Goal: Information Seeking & Learning: Find specific fact

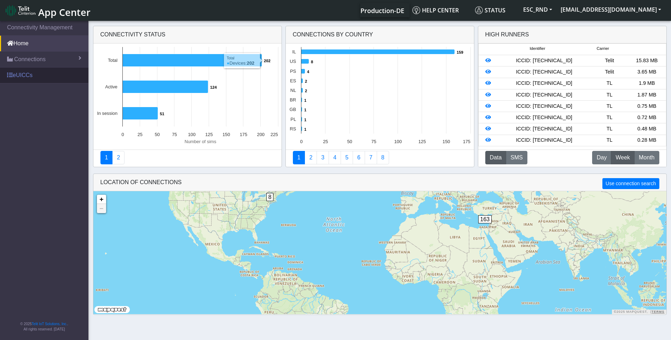
click at [17, 78] on link "eUICCs" at bounding box center [44, 76] width 88 height 16
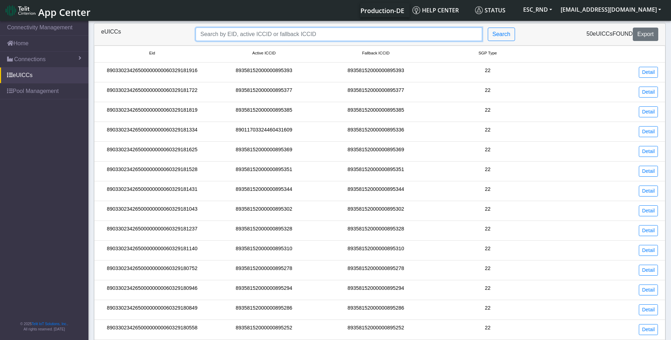
click at [218, 34] on input "Search..." at bounding box center [339, 34] width 287 height 13
click at [216, 34] on input "Search..." at bounding box center [339, 34] width 287 height 13
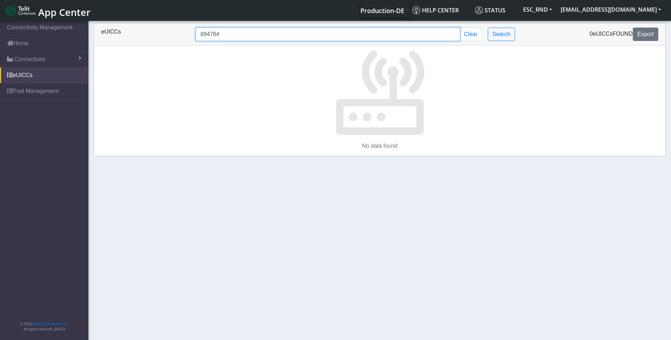
drag, startPoint x: 239, startPoint y: 36, endPoint x: 177, endPoint y: 28, distance: 62.0
click at [181, 29] on div "eUICCs 894784 Clear Search 0 eUICCs found Export" at bounding box center [380, 34] width 568 height 13
type input "89358152000000894784"
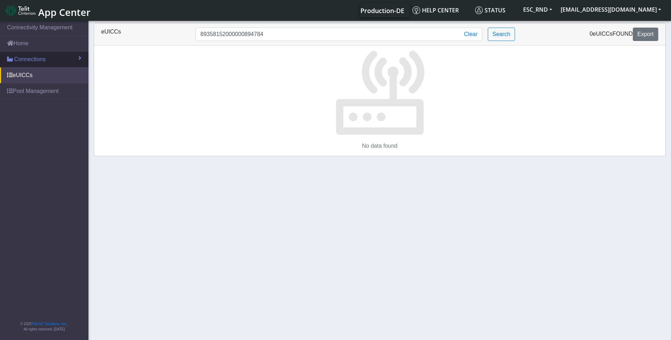
click at [25, 56] on span "Connections" at bounding box center [29, 59] width 31 height 8
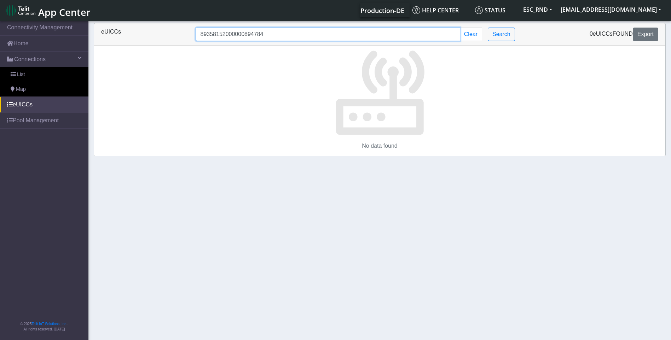
drag, startPoint x: 278, startPoint y: 34, endPoint x: 179, endPoint y: 34, distance: 98.4
click at [179, 34] on div "eUICCs 89358152000000894784 Clear Search 0 eUICCs found Export" at bounding box center [380, 34] width 568 height 13
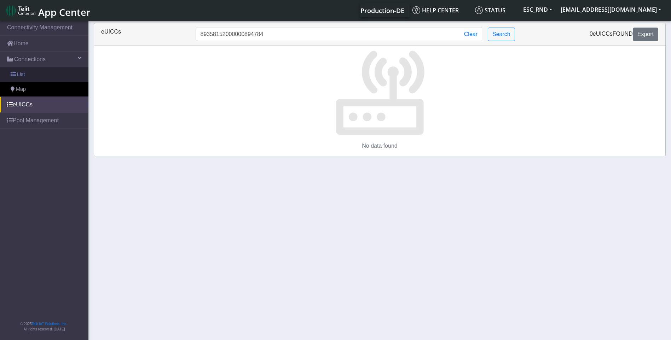
click at [19, 71] on span "List" at bounding box center [21, 75] width 8 height 8
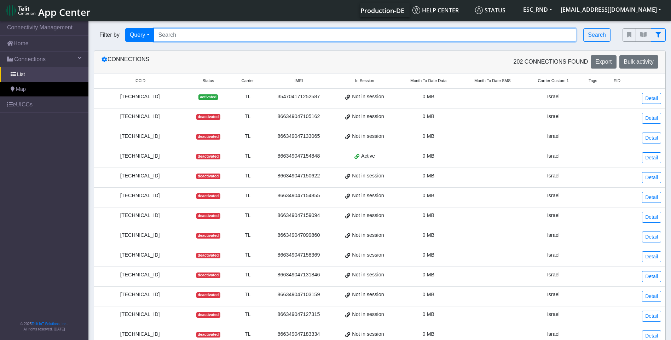
click at [196, 33] on input "Search..." at bounding box center [365, 34] width 423 height 13
paste input "89358152000000894784"
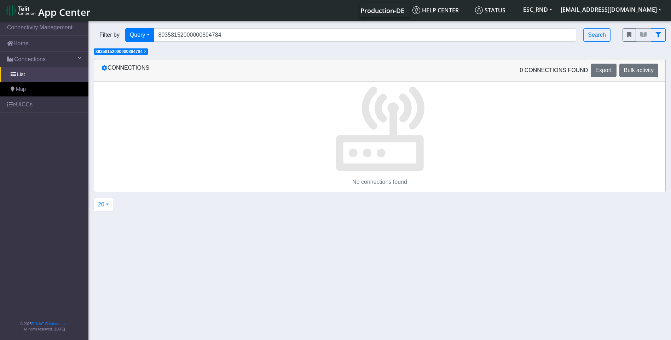
click at [147, 53] on span "×" at bounding box center [145, 51] width 2 height 5
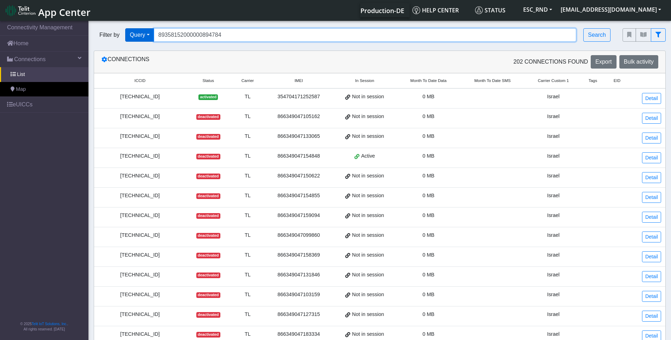
drag, startPoint x: 228, startPoint y: 38, endPoint x: 131, endPoint y: 34, distance: 97.0
click at [134, 34] on div "Filter by Query Query In Session Not connected Country Operator 893581520000008…" at bounding box center [353, 34] width 518 height 13
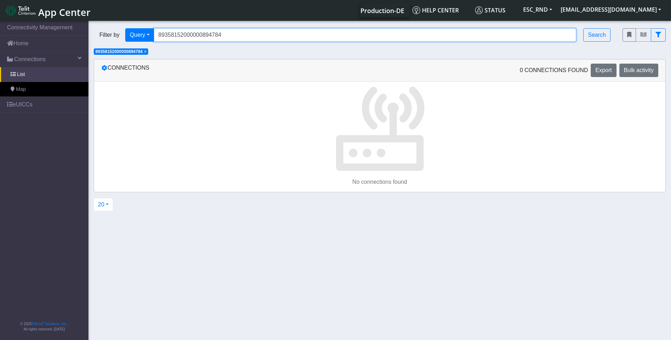
drag, startPoint x: 231, startPoint y: 36, endPoint x: 239, endPoint y: 35, distance: 8.2
click at [231, 36] on input "89358152000000894784" at bounding box center [365, 34] width 423 height 13
drag, startPoint x: 243, startPoint y: 34, endPoint x: 143, endPoint y: 33, distance: 100.9
click at [143, 33] on div "Filter by Query Query Not connected Country Operator 89358152000000894784 Search" at bounding box center [353, 34] width 518 height 13
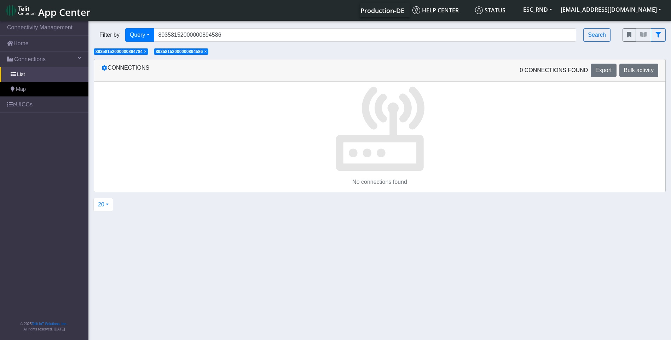
click at [147, 52] on span "×" at bounding box center [145, 51] width 2 height 5
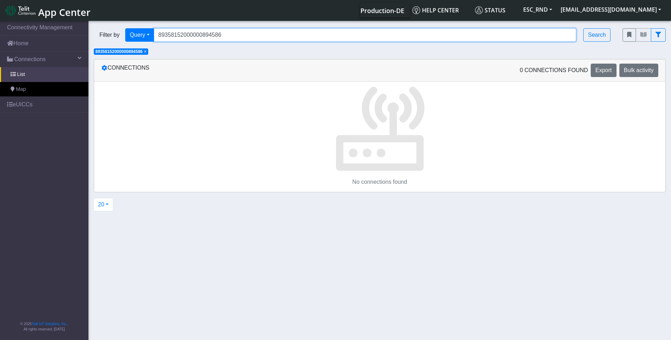
click at [227, 36] on input "89358152000000894586" at bounding box center [365, 34] width 423 height 13
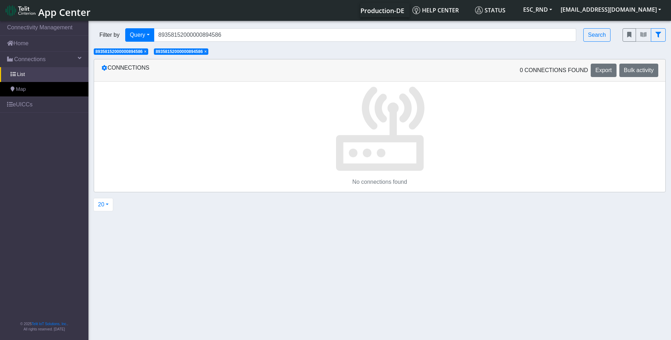
click at [207, 52] on span "×" at bounding box center [205, 51] width 2 height 5
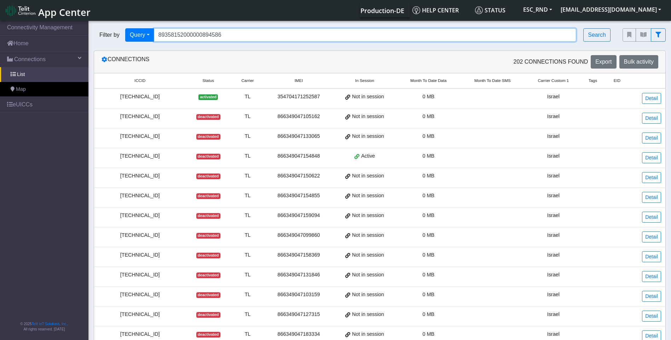
click at [227, 36] on input "89358152000000894586" at bounding box center [365, 34] width 423 height 13
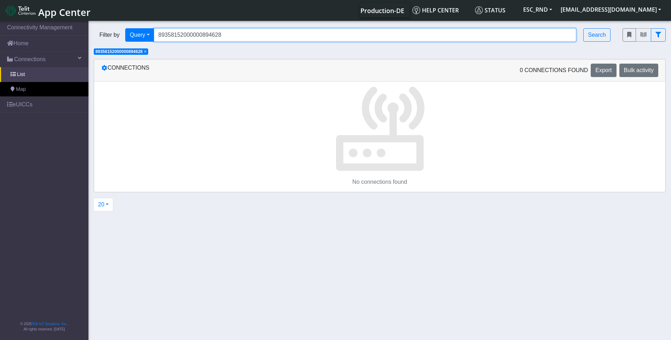
click at [226, 35] on input "89358152000000894628" at bounding box center [365, 34] width 423 height 13
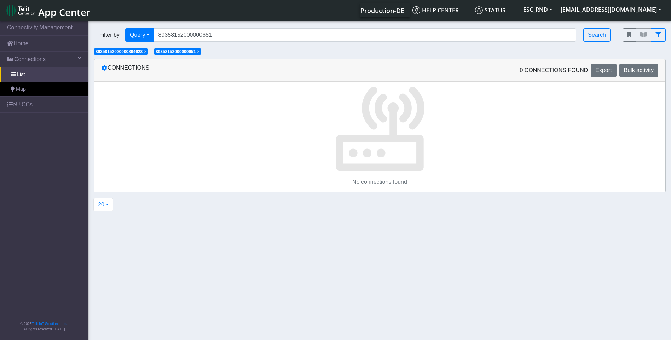
click at [147, 52] on span "×" at bounding box center [145, 51] width 2 height 5
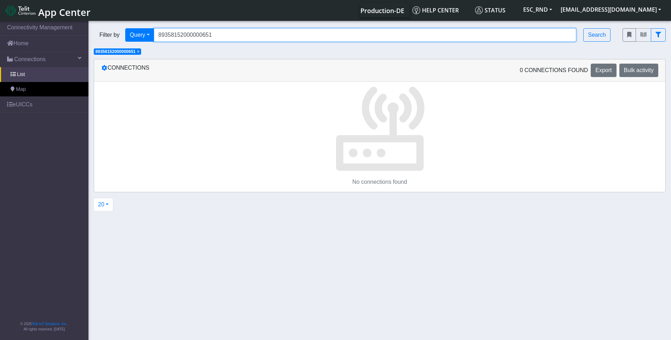
click at [224, 36] on input "89358152000000651" at bounding box center [365, 34] width 423 height 13
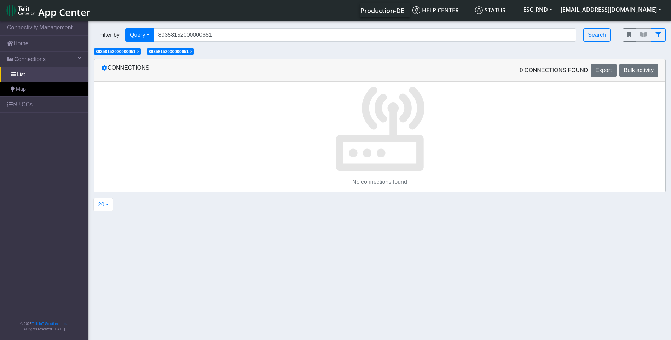
click at [193, 51] on span "×" at bounding box center [191, 51] width 2 height 5
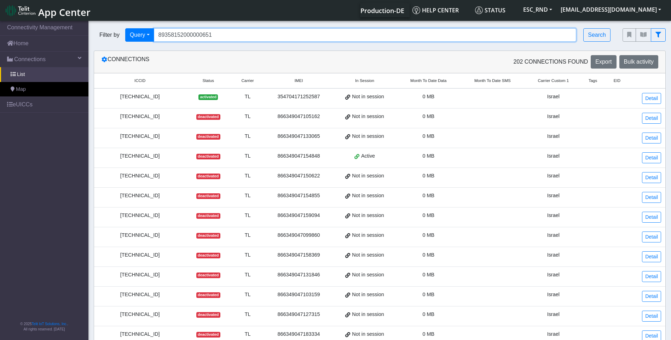
click at [219, 39] on input "89358152000000651" at bounding box center [365, 34] width 423 height 13
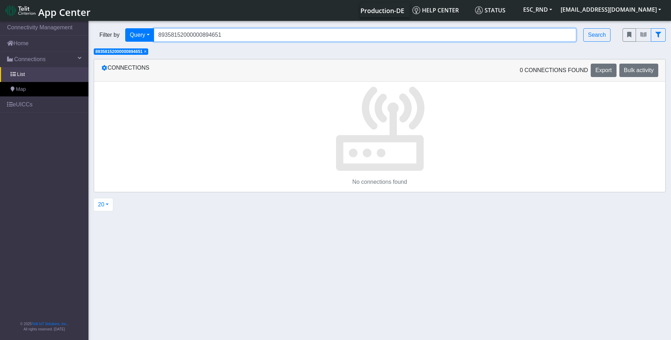
click at [221, 39] on input "89358152000000894651" at bounding box center [365, 34] width 423 height 13
type input "89358152000000894842"
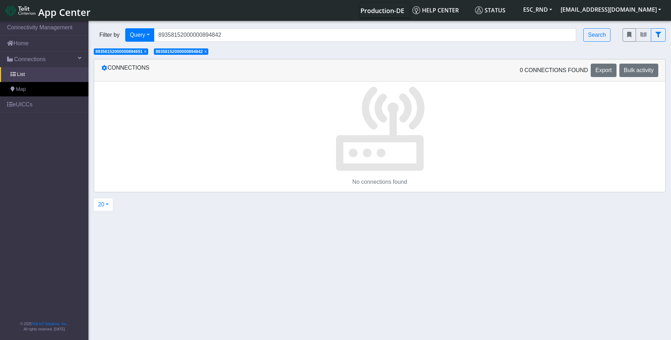
click at [147, 53] on span "×" at bounding box center [145, 51] width 2 height 5
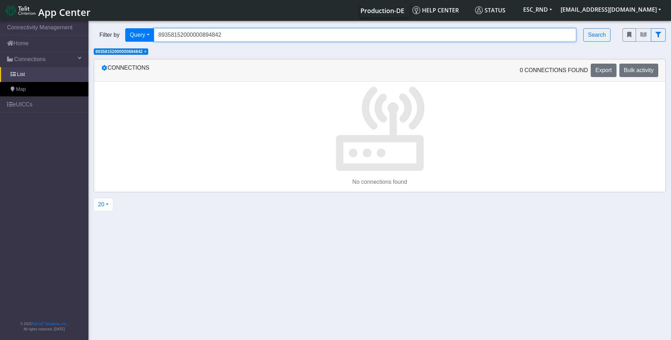
click at [227, 36] on input "89358152000000894842" at bounding box center [365, 34] width 423 height 13
drag, startPoint x: 237, startPoint y: 33, endPoint x: 146, endPoint y: 34, distance: 91.3
click at [146, 33] on div "Filter by Query Query Not connected Country Operator 89358152000000894842 Search" at bounding box center [353, 34] width 518 height 13
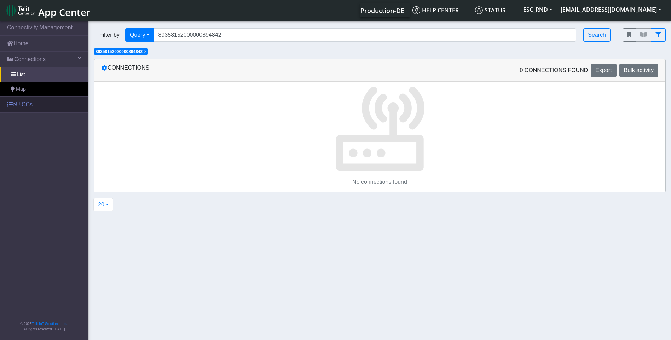
click at [21, 108] on link "eUICCs" at bounding box center [44, 105] width 88 height 16
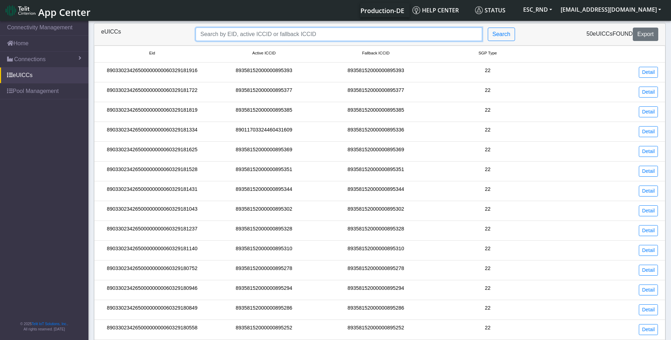
click at [236, 38] on input "Search..." at bounding box center [339, 34] width 287 height 13
paste input "89358152000000894842"
type input "89358152000000894842"
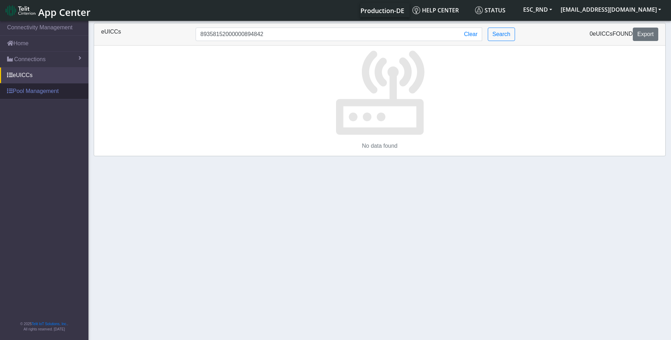
click at [19, 91] on link "Pool Management" at bounding box center [44, 92] width 88 height 16
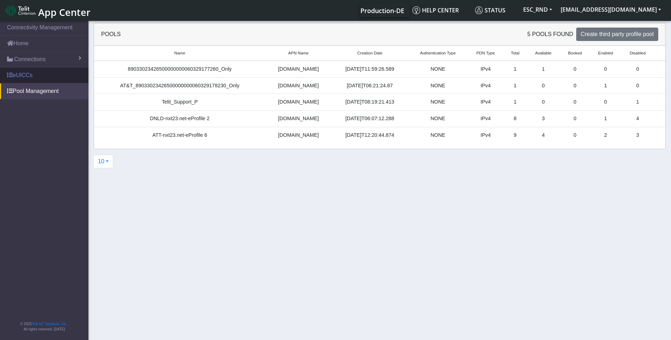
click at [24, 74] on link "eUICCs" at bounding box center [44, 76] width 88 height 16
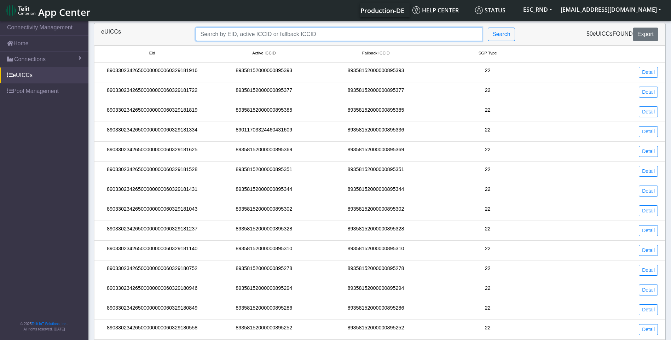
click at [227, 35] on input "Search..." at bounding box center [339, 34] width 287 height 13
click at [228, 31] on input "Search..." at bounding box center [339, 34] width 287 height 13
type input "8"
click at [232, 34] on input "89358152" at bounding box center [339, 34] width 287 height 13
type input "89358152000000894610"
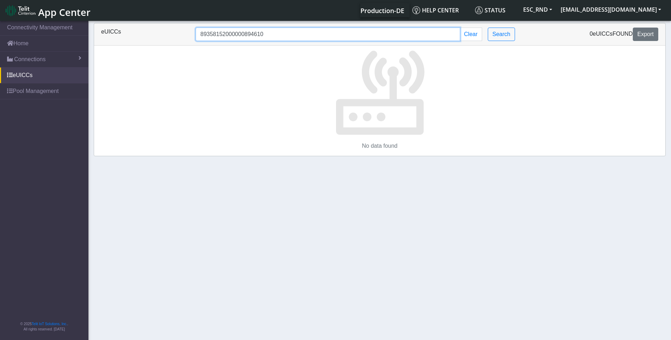
drag, startPoint x: 269, startPoint y: 34, endPoint x: 155, endPoint y: 30, distance: 114.1
click at [155, 30] on div "eUICCs 89358152000000894610 Clear Search 0 eUICCs found Export" at bounding box center [380, 34] width 568 height 13
click at [27, 44] on link "Home" at bounding box center [44, 44] width 88 height 16
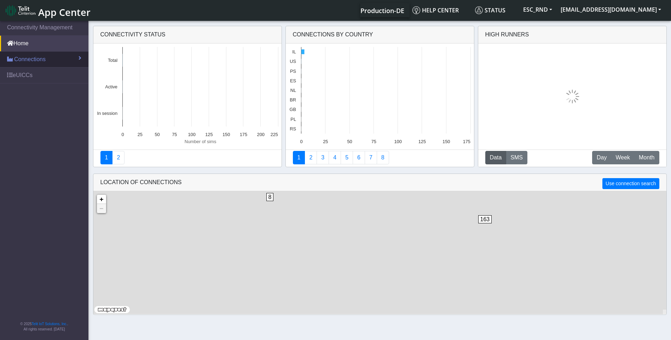
click at [24, 56] on span "Connections" at bounding box center [29, 59] width 31 height 8
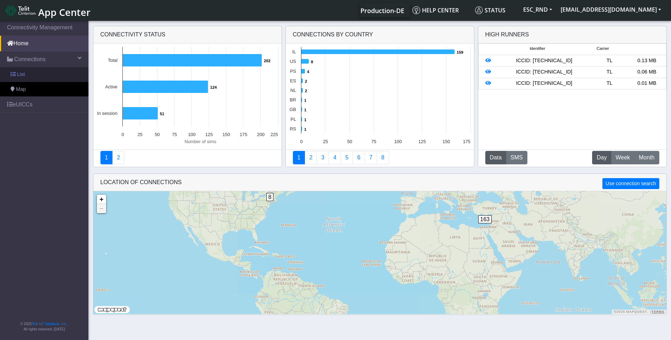
click at [22, 73] on span "List" at bounding box center [21, 75] width 8 height 8
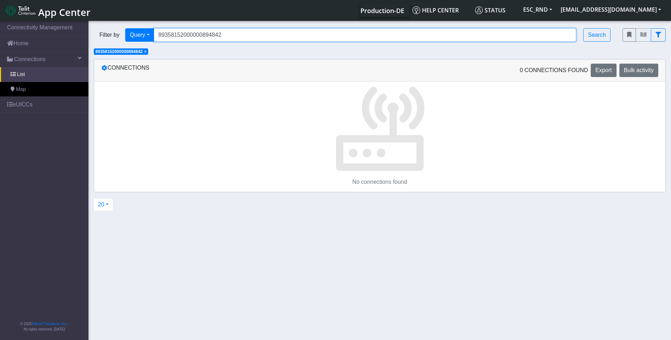
drag, startPoint x: 230, startPoint y: 39, endPoint x: 237, endPoint y: 36, distance: 8.0
click at [230, 39] on input "89358152000000894842" at bounding box center [365, 34] width 423 height 13
drag, startPoint x: 237, startPoint y: 35, endPoint x: 97, endPoint y: 30, distance: 140.2
click at [101, 30] on div "Filter by Query Query Not connected Country Operator 89358152000000894842 Search" at bounding box center [353, 34] width 518 height 13
paste input "610"
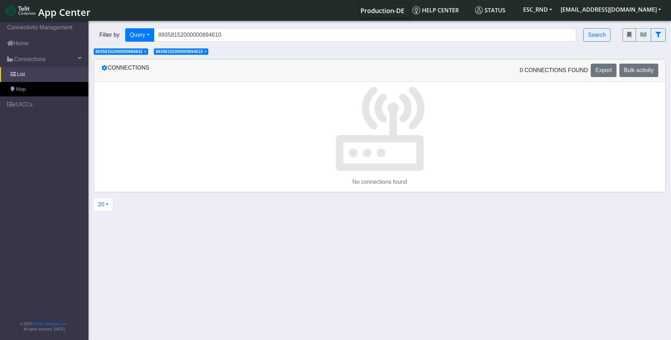
click at [145, 49] on span "× 89358152000000894842" at bounding box center [121, 51] width 55 height 6
click at [147, 52] on span "×" at bounding box center [145, 51] width 2 height 5
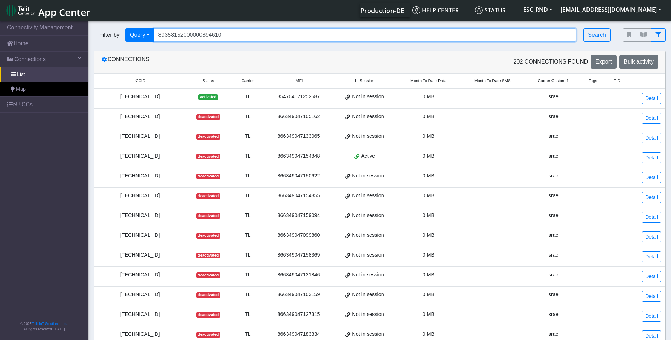
click at [243, 36] on input "89358152000000894610" at bounding box center [365, 34] width 423 height 13
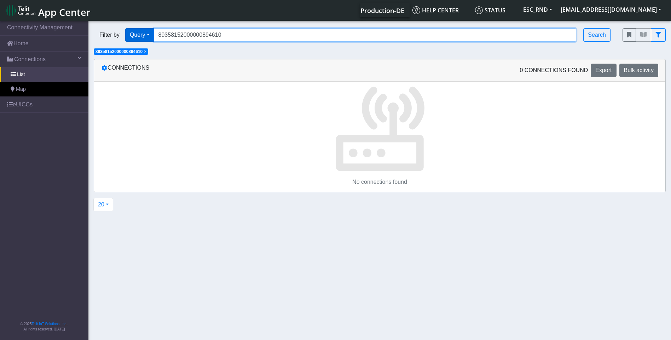
drag, startPoint x: 237, startPoint y: 35, endPoint x: 126, endPoint y: 32, distance: 111.2
click at [129, 33] on div "Filter by Query Query Not connected Country Operator 89358152000000894610 Search" at bounding box center [353, 34] width 518 height 13
click at [230, 28] on input "89358152000000894610" at bounding box center [365, 34] width 423 height 13
drag, startPoint x: 227, startPoint y: 35, endPoint x: 98, endPoint y: 37, distance: 129.2
click at [106, 38] on div "Filter by Query Query Not connected Country Operator 89358152000000894610 Search" at bounding box center [353, 34] width 518 height 13
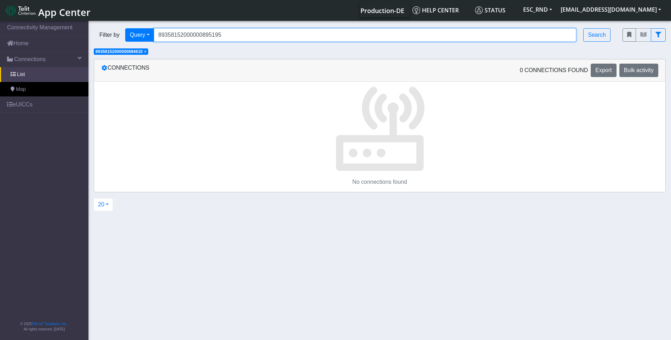
type input "89358152000000895195"
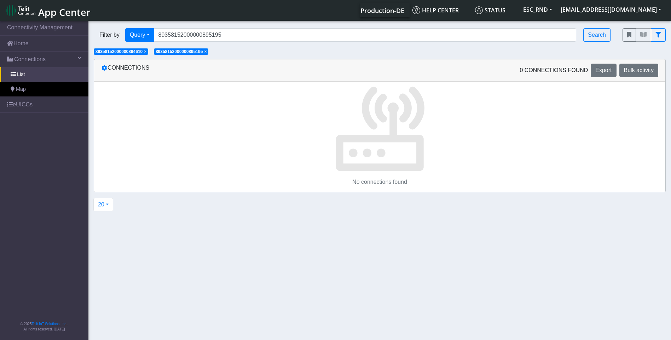
click at [147, 51] on span "×" at bounding box center [145, 51] width 2 height 5
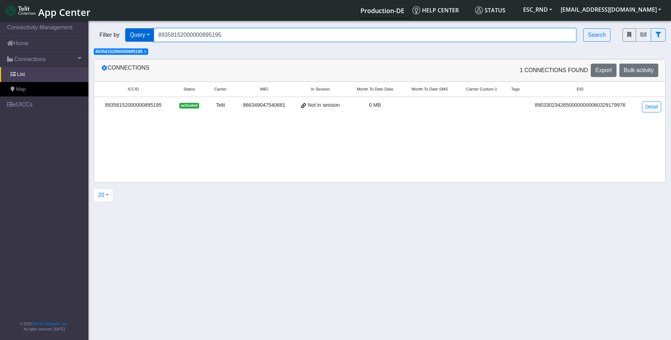
drag, startPoint x: 157, startPoint y: 34, endPoint x: 125, endPoint y: 31, distance: 31.9
click at [125, 31] on div "Filter by Query Query In Session Not connected Country Operator 893581520000008…" at bounding box center [353, 34] width 518 height 13
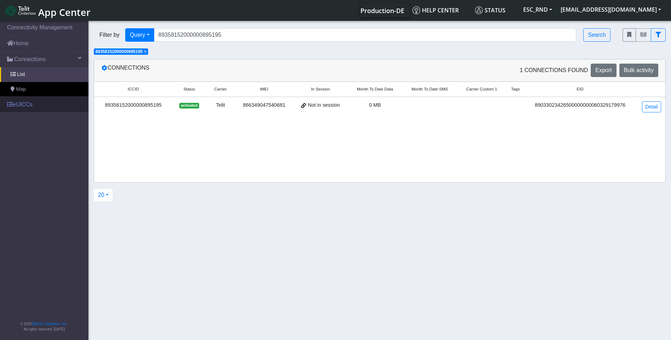
click at [27, 102] on link "eUICCs" at bounding box center [44, 105] width 88 height 16
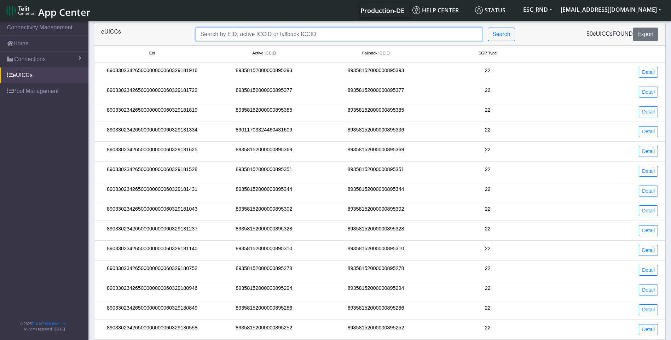
click at [236, 31] on input "Search..." at bounding box center [339, 34] width 287 height 13
paste input "89358152000000895195"
type input "89358152000000895195"
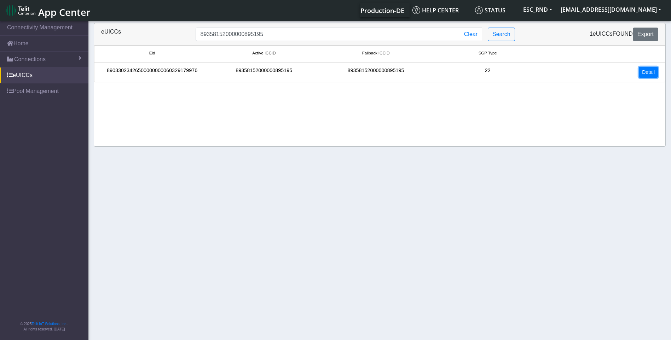
click at [645, 68] on link "Detail" at bounding box center [648, 72] width 19 height 11
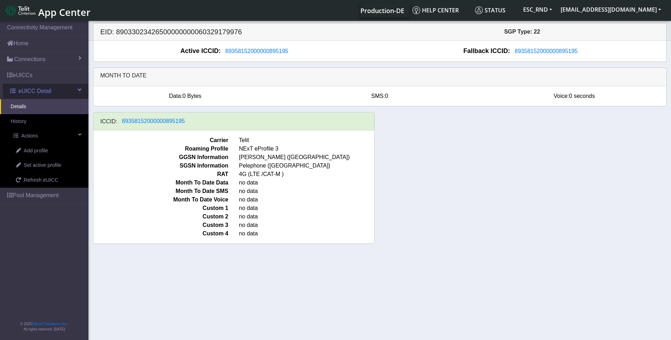
click at [24, 91] on span "eUICC Detail" at bounding box center [34, 91] width 33 height 8
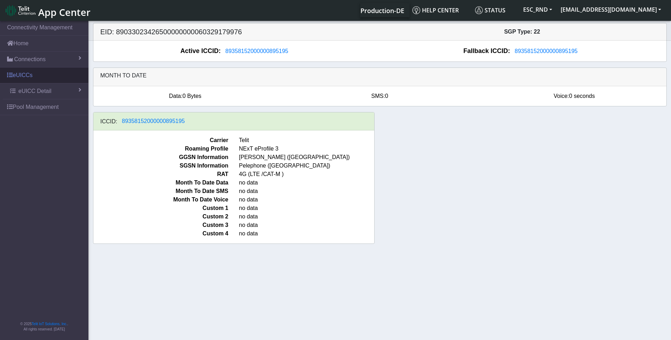
click at [19, 74] on link "eUICCs" at bounding box center [44, 76] width 88 height 16
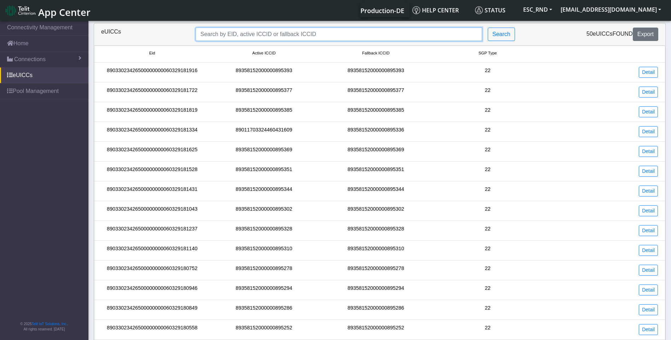
click at [223, 32] on input "Search..." at bounding box center [339, 34] width 287 height 13
paste input "89358152000000894610"
type input "89358152000000894610"
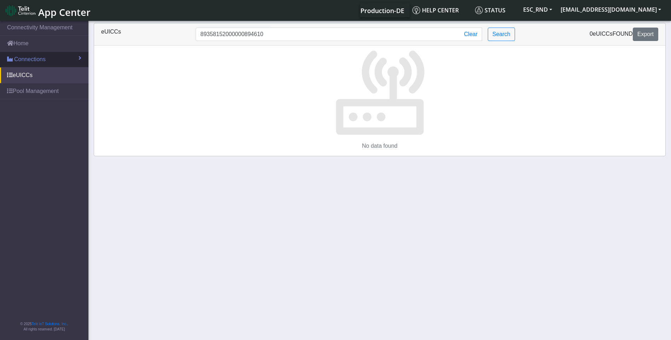
click at [21, 60] on span "Connections" at bounding box center [29, 59] width 31 height 8
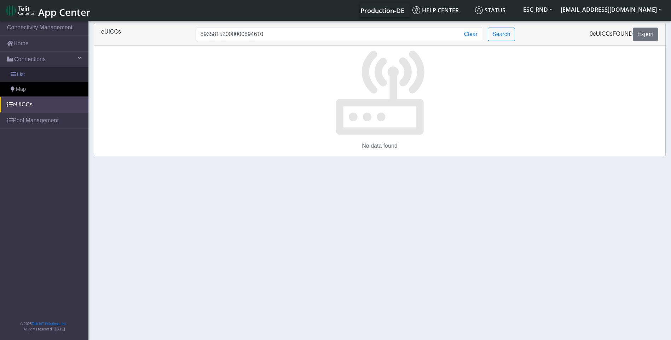
click at [22, 74] on span "List" at bounding box center [21, 75] width 8 height 8
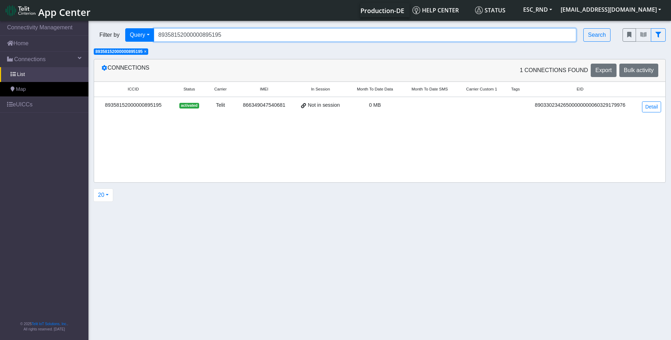
click at [236, 35] on input "89358152000000895195" at bounding box center [365, 34] width 423 height 13
drag, startPoint x: 242, startPoint y: 35, endPoint x: 104, endPoint y: 36, distance: 138.0
click at [107, 36] on div "Filter by Query Query In Session Not connected Country Operator 893581520000008…" at bounding box center [353, 34] width 518 height 13
paste input "4610"
type input "89358152000000894610"
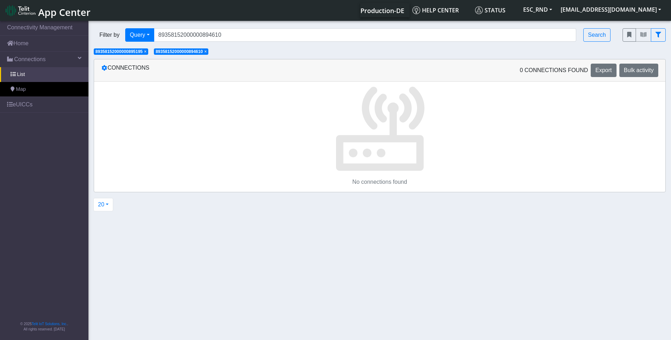
click at [147, 52] on span "×" at bounding box center [145, 51] width 2 height 5
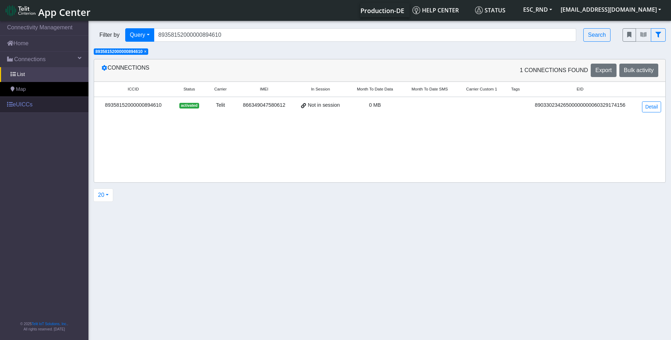
click at [23, 102] on link "eUICCs" at bounding box center [44, 105] width 88 height 16
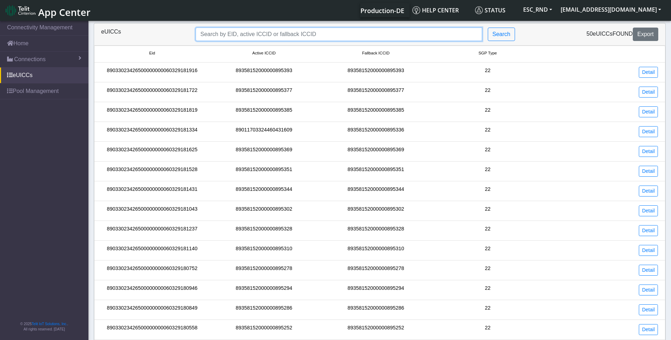
click at [259, 30] on input "Search..." at bounding box center [339, 34] width 287 height 13
paste input "89358152000000894610"
type input "89358152000000894610"
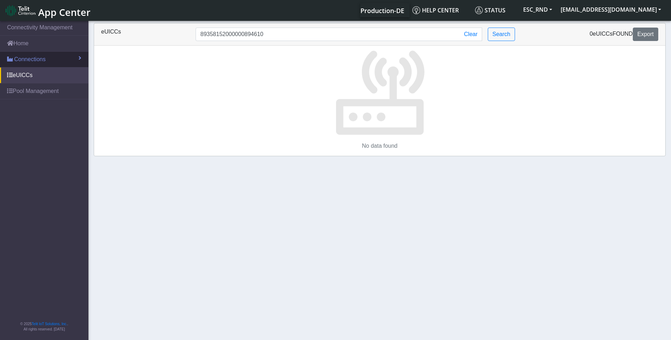
click at [27, 61] on span "Connections" at bounding box center [29, 59] width 31 height 8
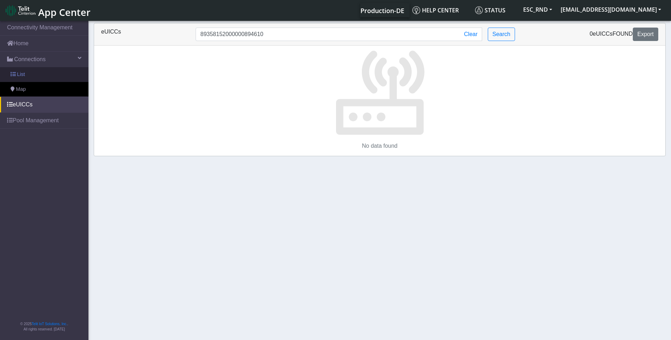
click at [21, 74] on span "List" at bounding box center [21, 75] width 8 height 8
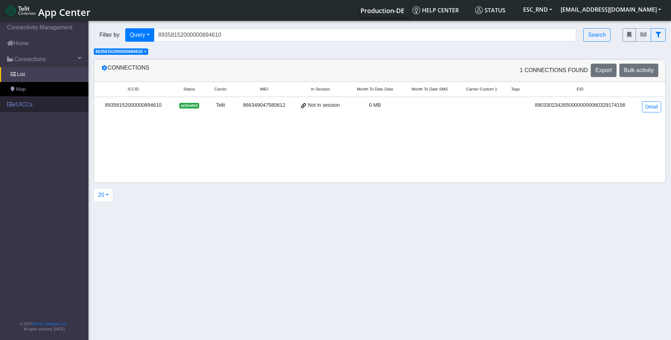
click at [30, 105] on link "eUICCs" at bounding box center [44, 105] width 88 height 16
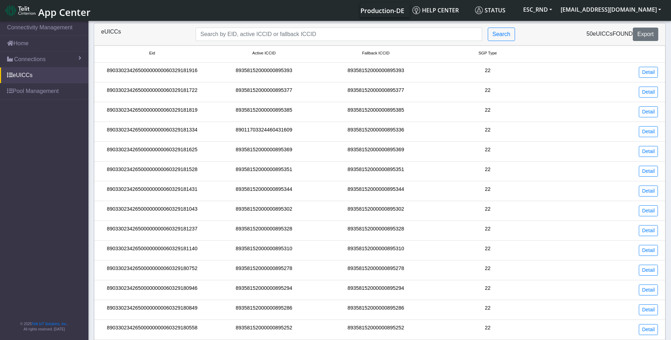
click at [279, 23] on div "eUICCs Search 50 eUICCs found Export" at bounding box center [380, 34] width 572 height 22
click at [278, 31] on input "Search..." at bounding box center [339, 34] width 287 height 13
drag, startPoint x: 291, startPoint y: 32, endPoint x: 281, endPoint y: 36, distance: 10.5
click at [291, 32] on input "Search..." at bounding box center [339, 34] width 287 height 13
click at [251, 36] on input "Search..." at bounding box center [339, 34] width 287 height 13
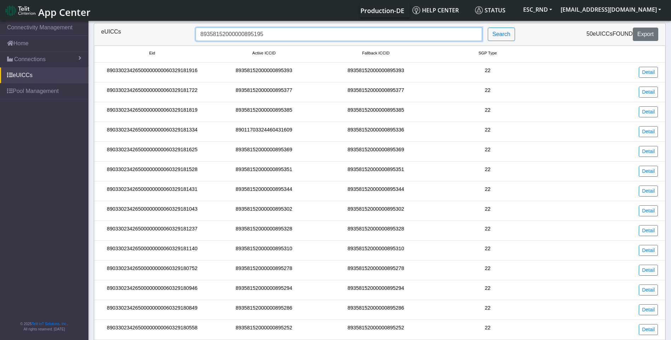
type input "89358152000000895195"
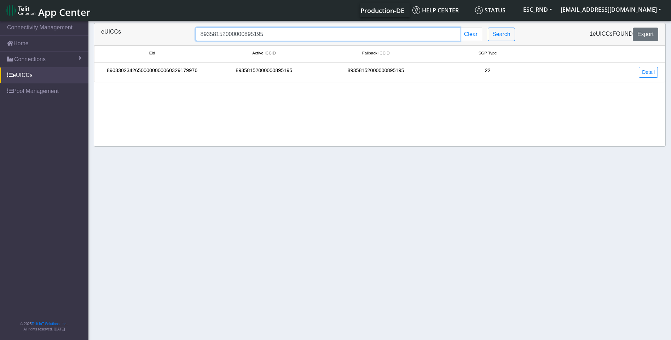
drag, startPoint x: 269, startPoint y: 34, endPoint x: 243, endPoint y: 34, distance: 25.1
click at [243, 34] on input "89358152000000895195" at bounding box center [328, 34] width 264 height 13
click at [279, 32] on input "89358152000000895195" at bounding box center [328, 34] width 264 height 13
drag, startPoint x: 285, startPoint y: 31, endPoint x: 116, endPoint y: 32, distance: 168.8
click at [116, 33] on div "eUICCs 89358152000000895195 Clear Search 1 eUICCs found Export" at bounding box center [380, 34] width 568 height 13
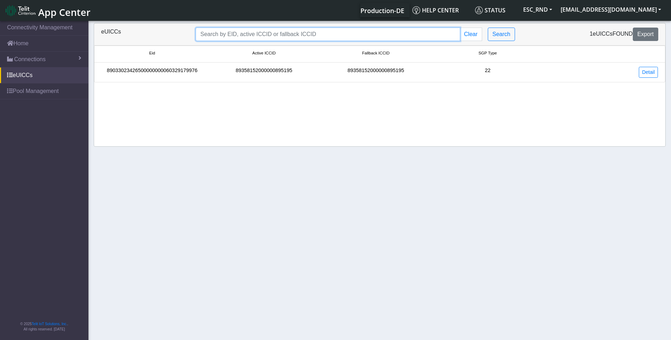
paste input "895195"
type input "895195"
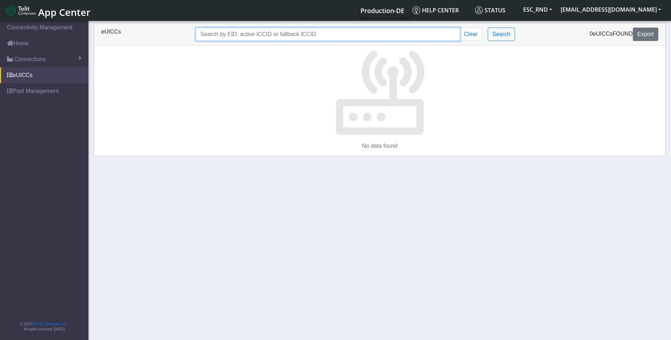
click at [230, 35] on input "Search..." at bounding box center [328, 34] width 264 height 13
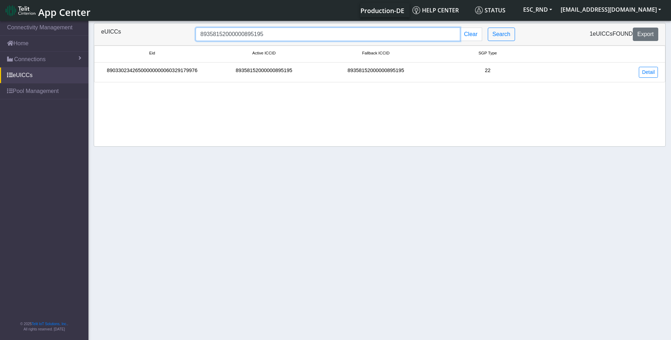
click at [273, 31] on input "89358152000000895195" at bounding box center [328, 34] width 264 height 13
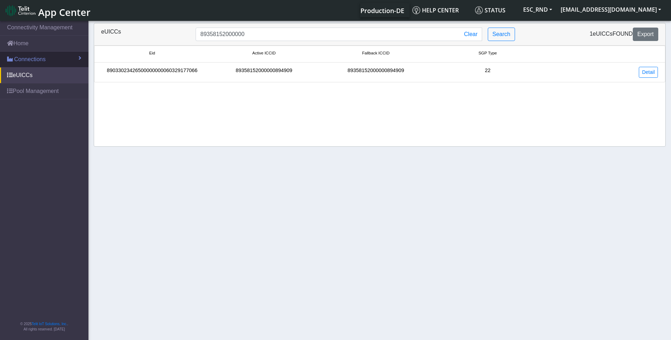
click at [24, 57] on span "Connections" at bounding box center [29, 59] width 31 height 8
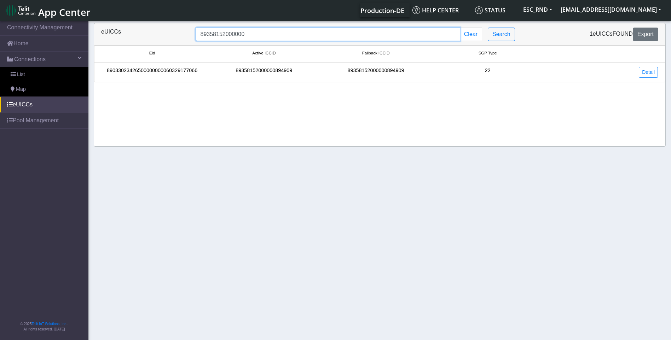
drag, startPoint x: 187, startPoint y: 37, endPoint x: 122, endPoint y: 36, distance: 64.1
click at [123, 36] on div "eUICCs 89358152000000 Clear Search 1 eUICCs found Export" at bounding box center [380, 34] width 568 height 13
click at [247, 34] on input "89358152000000" at bounding box center [328, 34] width 264 height 13
drag, startPoint x: 281, startPoint y: 35, endPoint x: 136, endPoint y: 35, distance: 145.1
click at [136, 35] on div "eUICCs 89358152000000894909 Clear Search 1 eUICCs found Export" at bounding box center [380, 34] width 568 height 13
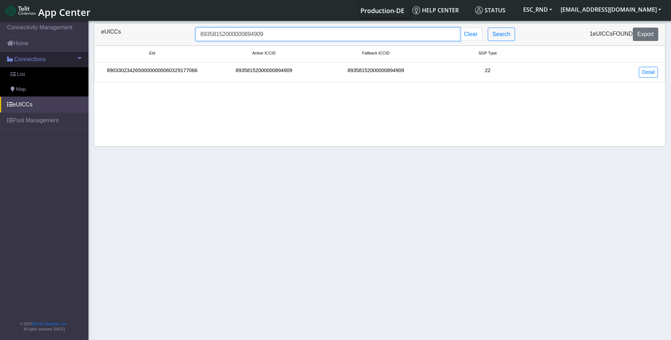
type input "89358152000000894909"
click at [28, 57] on span "Connections" at bounding box center [29, 59] width 31 height 8
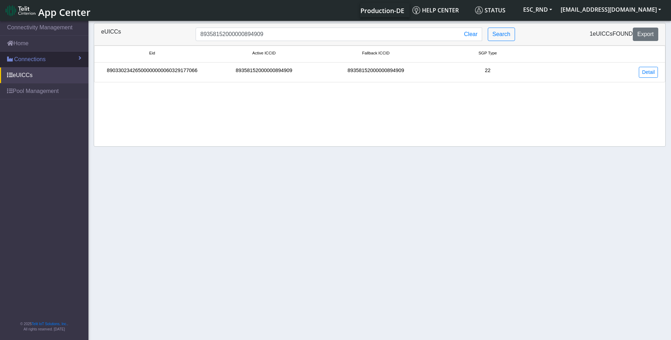
click at [39, 54] on link "Connections" at bounding box center [44, 60] width 88 height 16
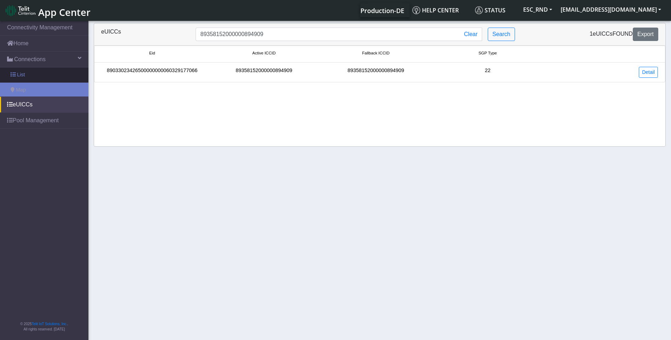
click at [25, 70] on link "List" at bounding box center [44, 75] width 88 height 15
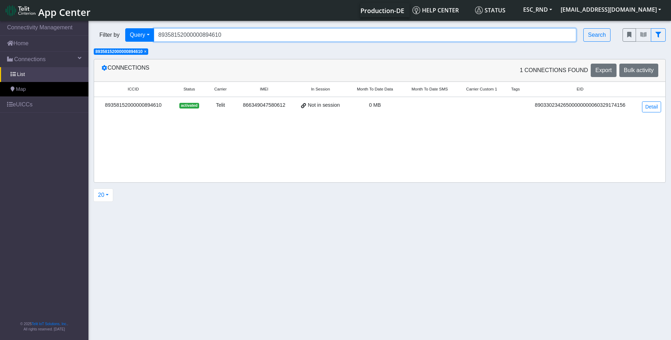
click at [228, 36] on input "89358152000000894610" at bounding box center [365, 34] width 423 height 13
drag, startPoint x: 233, startPoint y: 34, endPoint x: 88, endPoint y: 34, distance: 144.8
click at [90, 34] on div "Filter by Query Query In Session Not connected Country Operator 893581520000008…" at bounding box center [352, 35] width 529 height 24
paste input "909"
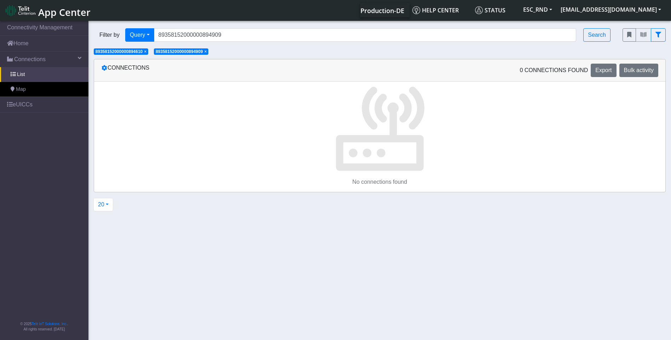
click at [146, 52] on span "×" at bounding box center [145, 51] width 2 height 5
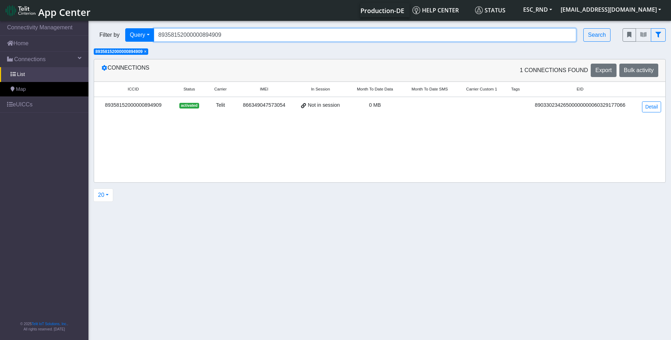
click at [267, 32] on input "89358152000000894909" at bounding box center [365, 34] width 423 height 13
type input "89358152000000895278"
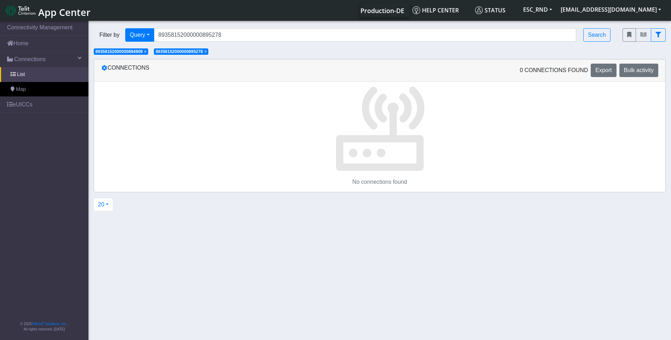
click at [147, 52] on span "×" at bounding box center [145, 51] width 2 height 5
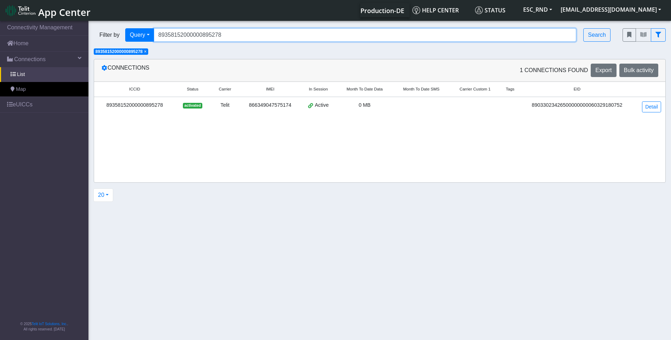
click at [233, 34] on input "89358152000000895278" at bounding box center [365, 34] width 423 height 13
drag, startPoint x: 247, startPoint y: 36, endPoint x: 102, endPoint y: 35, distance: 144.4
click at [102, 35] on div "Filter by Query Query In Session Not connected Country Operator 893581520000008…" at bounding box center [353, 34] width 518 height 13
click at [222, 37] on input "89358152000000895278" at bounding box center [365, 34] width 423 height 13
type input "89358152000000895153"
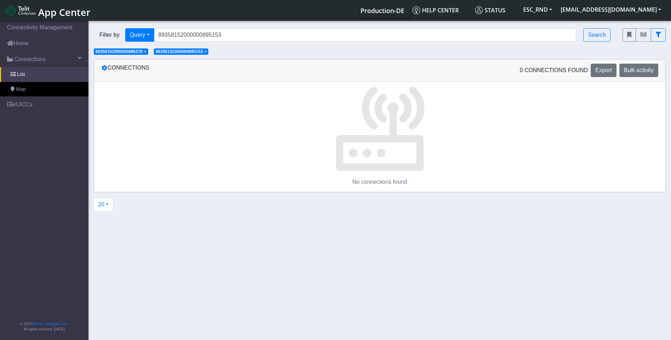
click at [147, 52] on span "×" at bounding box center [145, 51] width 2 height 5
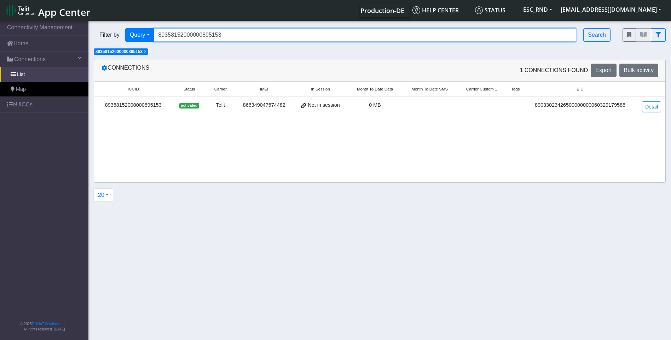
drag, startPoint x: 228, startPoint y: 37, endPoint x: 239, endPoint y: 34, distance: 11.8
click at [228, 37] on input "89358152000000895153" at bounding box center [365, 34] width 423 height 13
drag, startPoint x: 239, startPoint y: 34, endPoint x: 51, endPoint y: 24, distance: 188.9
click at [54, 25] on section "Connectivity Management Home Connections List Map eUICCs © 2025 Telit IoT Solut…" at bounding box center [335, 180] width 671 height 323
click at [207, 35] on input "Search..." at bounding box center [365, 34] width 423 height 13
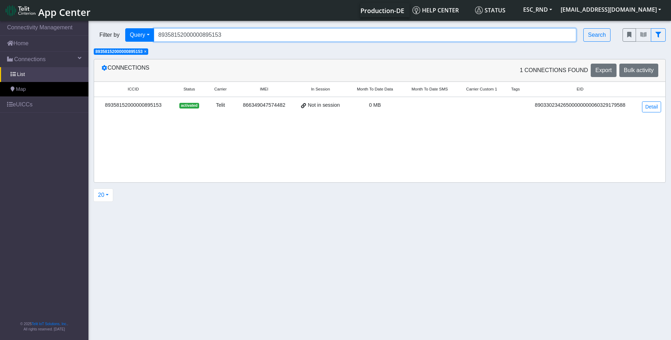
click at [229, 39] on input "89358152000000895153" at bounding box center [365, 34] width 423 height 13
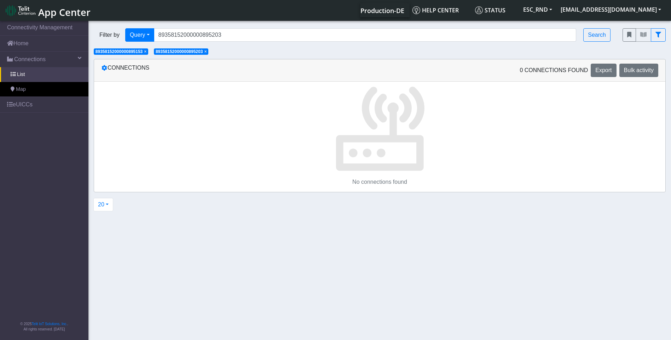
click at [145, 55] on div "Filter by Query Query Not connected Country Operator 89358152000000895203 Searc…" at bounding box center [379, 39] width 583 height 33
click at [147, 51] on span "×" at bounding box center [145, 51] width 2 height 5
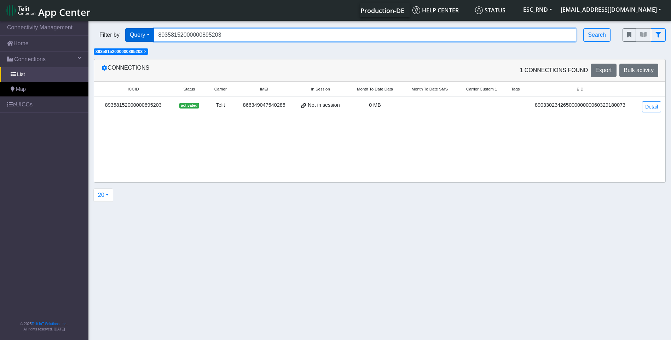
drag, startPoint x: 231, startPoint y: 35, endPoint x: 150, endPoint y: 32, distance: 80.7
click at [151, 32] on div "Filter by Query Query In Session Not connected Country Operator 893581520000008…" at bounding box center [353, 34] width 518 height 13
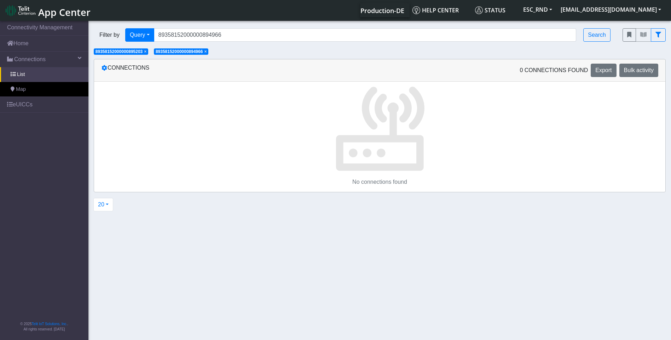
click at [147, 51] on span "×" at bounding box center [145, 51] width 2 height 5
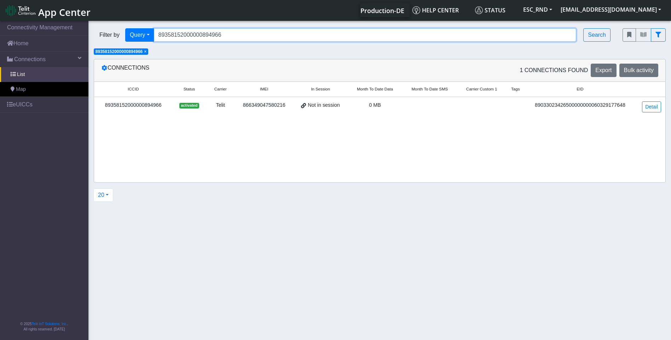
click at [219, 37] on input "89358152000000894966" at bounding box center [365, 34] width 423 height 13
drag, startPoint x: 234, startPoint y: 35, endPoint x: 202, endPoint y: 34, distance: 32.2
click at [202, 34] on input "89358152000000894966" at bounding box center [365, 34] width 423 height 13
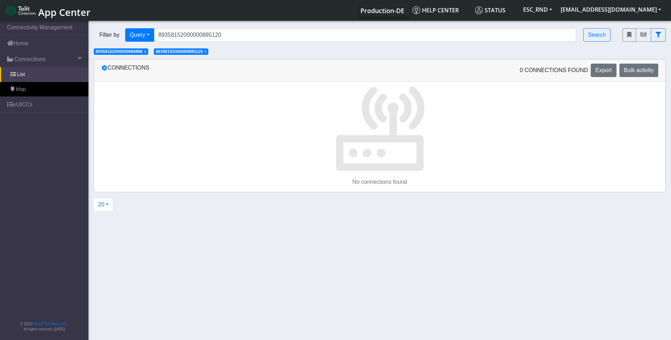
click at [147, 51] on span "×" at bounding box center [145, 51] width 2 height 5
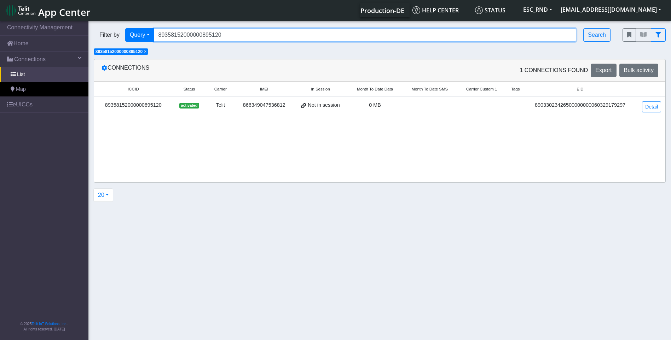
click at [222, 35] on input "89358152000000895120" at bounding box center [365, 34] width 423 height 13
click at [228, 35] on input "89358152000000895120" at bounding box center [365, 34] width 423 height 13
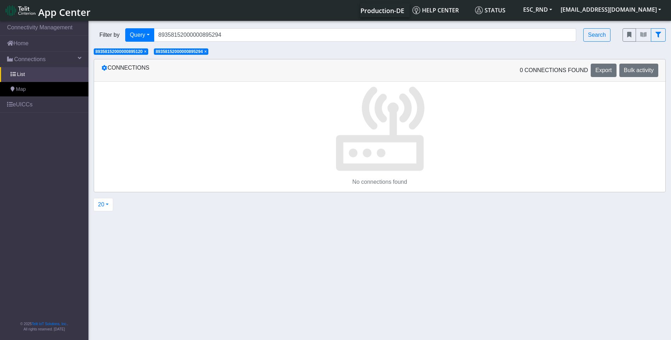
click at [147, 53] on span "×" at bounding box center [145, 51] width 2 height 5
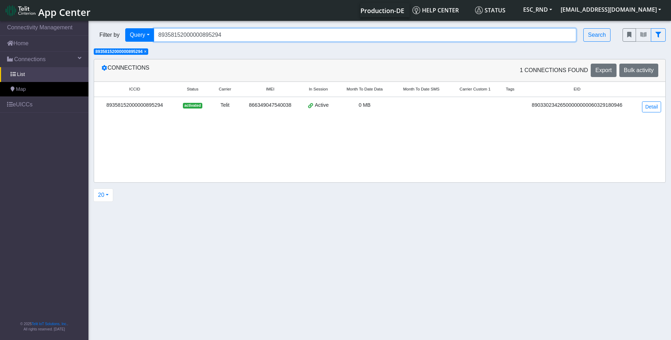
click at [224, 33] on input "89358152000000895294" at bounding box center [365, 34] width 423 height 13
click at [226, 34] on input "89358152000000895294" at bounding box center [365, 34] width 423 height 13
click at [227, 35] on input "8935815200000089" at bounding box center [365, 34] width 423 height 13
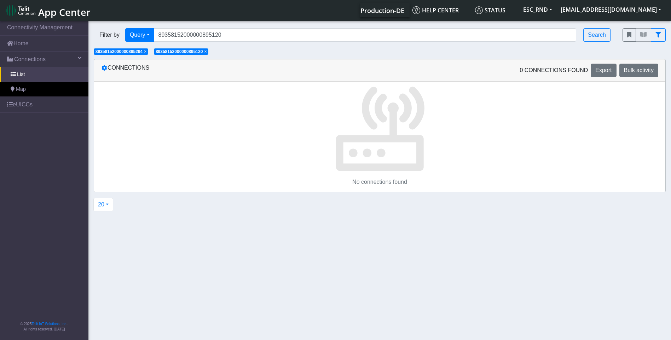
click at [145, 54] on span "× 89358152000000895294" at bounding box center [121, 51] width 55 height 6
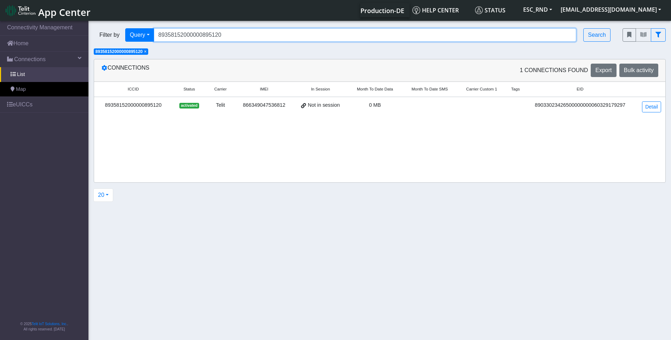
click at [214, 36] on input "89358152000000895120" at bounding box center [365, 34] width 423 height 13
click at [225, 35] on input "89358152000000895120" at bounding box center [365, 34] width 423 height 13
type input "89358152000000895104"
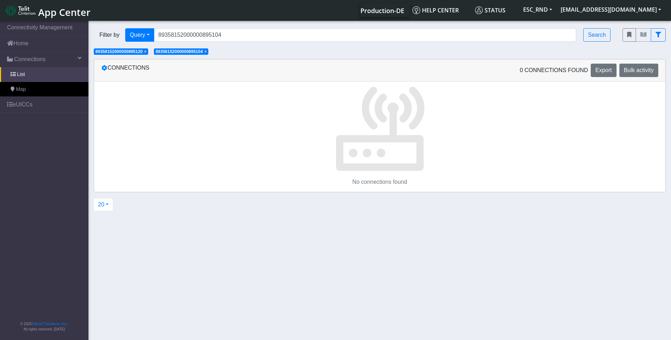
click at [147, 52] on span "×" at bounding box center [145, 51] width 2 height 5
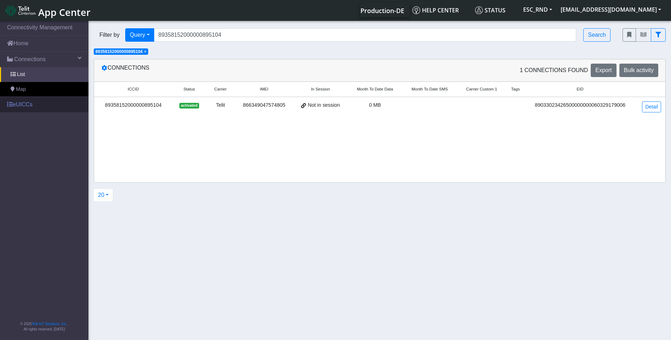
click at [26, 102] on link "eUICCs" at bounding box center [44, 105] width 88 height 16
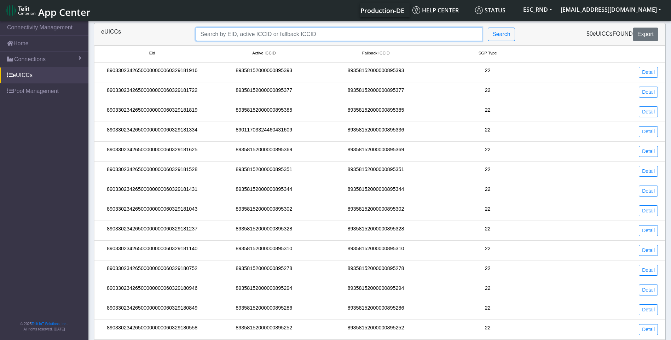
click at [231, 37] on input "Search..." at bounding box center [339, 34] width 287 height 13
click at [230, 35] on input "Search..." at bounding box center [339, 34] width 287 height 13
paste input "89358152000000894909"
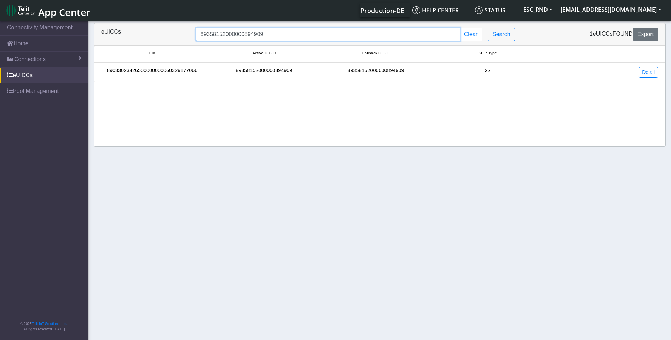
click at [291, 32] on input "89358152000000894909" at bounding box center [328, 34] width 264 height 13
click at [292, 32] on input "89358152000000895195" at bounding box center [328, 34] width 264 height 13
click at [280, 131] on div "Eid Active ICCID Fallback ICCID SGP Type 89033023426500000000060329179006 89358…" at bounding box center [380, 96] width 572 height 101
drag, startPoint x: 247, startPoint y: 38, endPoint x: 128, endPoint y: 42, distance: 118.6
click at [136, 42] on div "eUICCs 89358152000000895104 Clear Search 1 eUICCs found Export" at bounding box center [380, 34] width 572 height 22
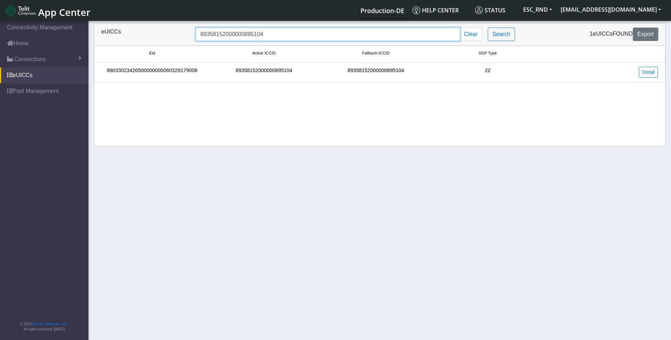
paste input "000531"
type input "89358152000000000531"
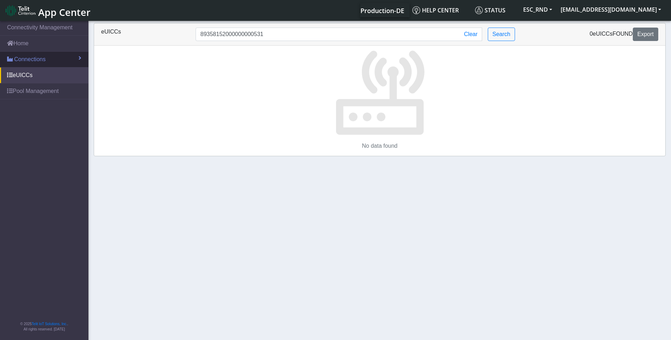
click at [22, 56] on span "Connections" at bounding box center [29, 59] width 31 height 8
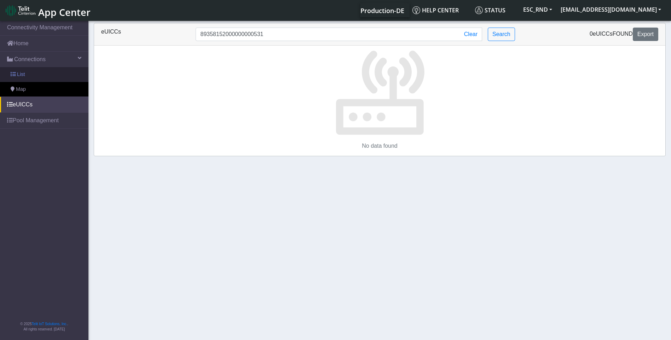
click at [13, 74] on span at bounding box center [13, 74] width 5 height 5
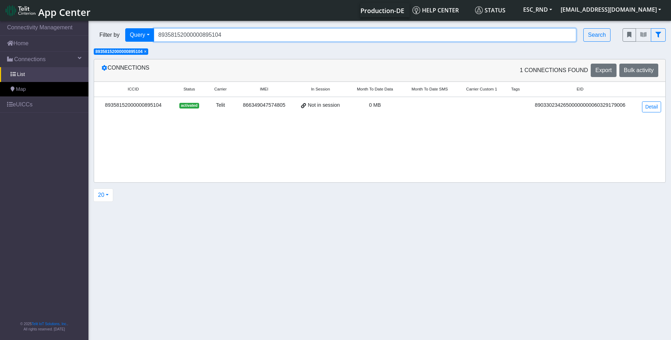
drag, startPoint x: 255, startPoint y: 35, endPoint x: 240, endPoint y: 36, distance: 15.6
click at [254, 35] on input "89358152000000895104" at bounding box center [365, 34] width 423 height 13
drag, startPoint x: 240, startPoint y: 36, endPoint x: 109, endPoint y: 38, distance: 131.0
click at [127, 39] on div "Filter by Query Query In Session Not connected Country Operator 893581520000008…" at bounding box center [353, 34] width 518 height 13
paste input "000531"
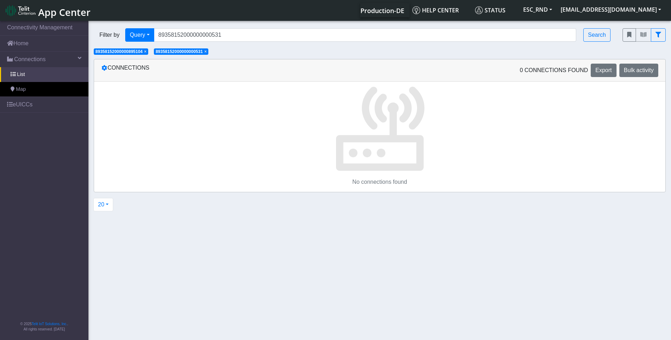
click at [146, 52] on span "×" at bounding box center [145, 51] width 2 height 5
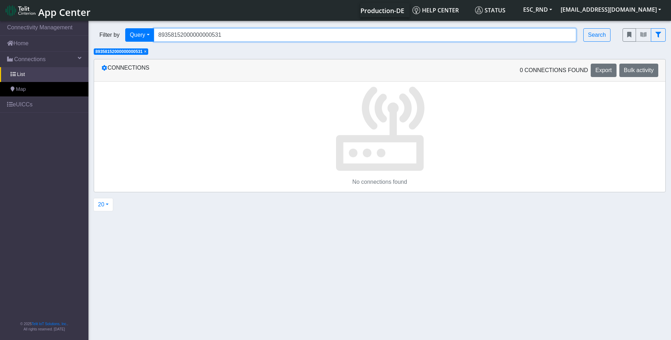
click at [232, 38] on input "89358152000000000531" at bounding box center [365, 34] width 423 height 13
drag, startPoint x: 241, startPoint y: 37, endPoint x: 73, endPoint y: 27, distance: 168.4
click at [74, 27] on section "Connectivity Management Home Connections List Map eUICCs © 2025 Telit IoT Solut…" at bounding box center [335, 180] width 671 height 323
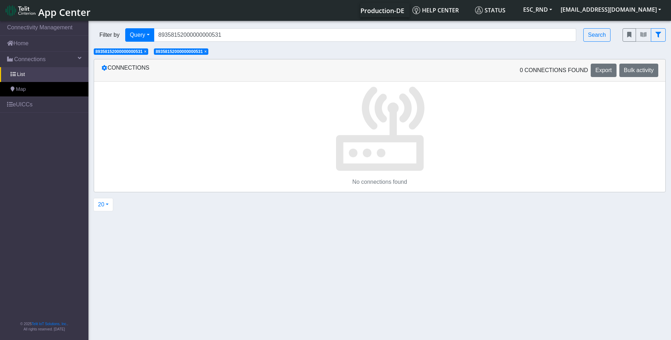
click at [147, 51] on span "×" at bounding box center [145, 51] width 2 height 5
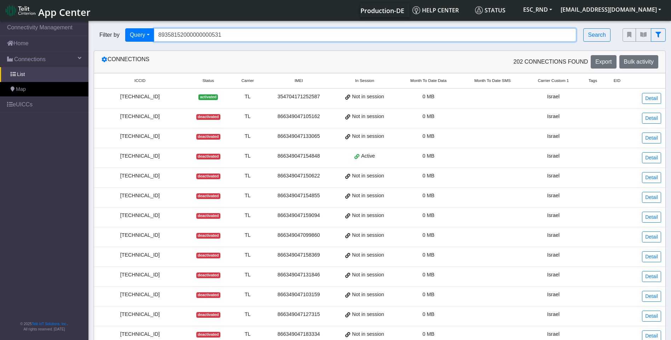
click at [236, 37] on input "89358152000000000531" at bounding box center [365, 34] width 423 height 13
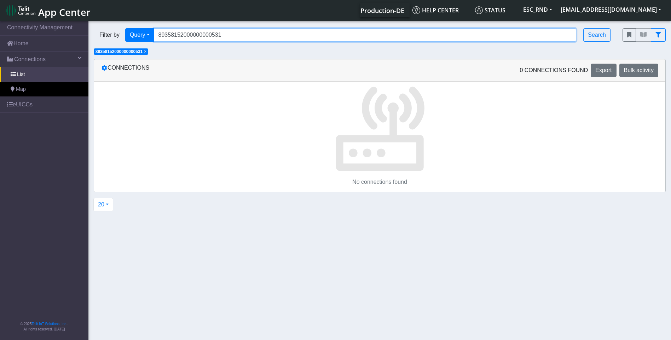
drag, startPoint x: 213, startPoint y: 35, endPoint x: 202, endPoint y: 35, distance: 10.3
click at [202, 35] on input "89358152000000000531" at bounding box center [365, 34] width 423 height 13
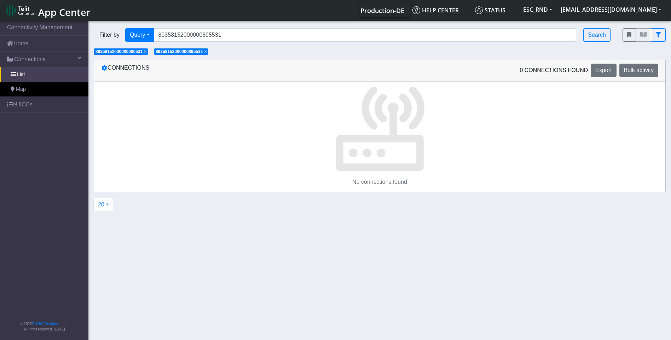
click at [145, 51] on span "×" at bounding box center [145, 51] width 2 height 5
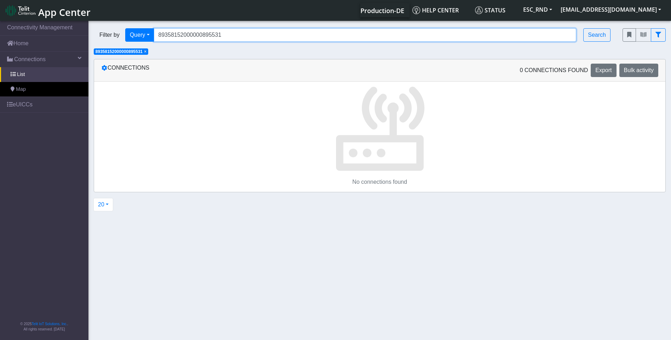
click at [206, 39] on input "89358152000000895531" at bounding box center [365, 34] width 423 height 13
click at [213, 36] on input "89358152000000895531" at bounding box center [365, 34] width 423 height 13
click at [210, 36] on input "89358152000000895531" at bounding box center [365, 34] width 423 height 13
click at [223, 39] on input "89358152000000895531" at bounding box center [365, 34] width 423 height 13
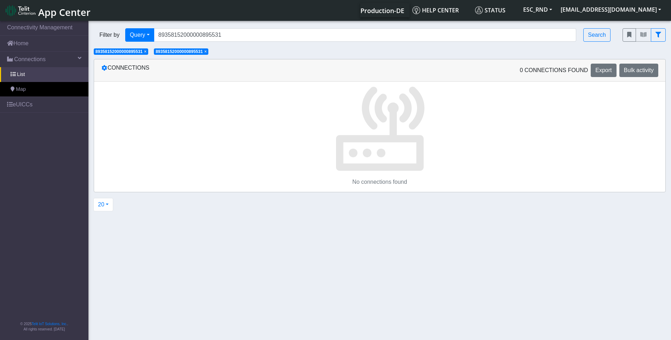
click at [147, 52] on span "×" at bounding box center [145, 51] width 2 height 5
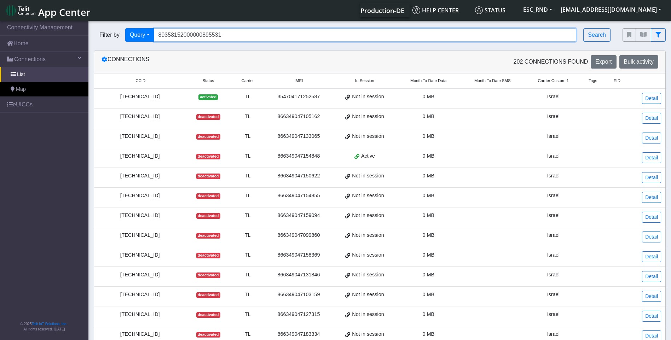
click at [202, 36] on input "89358152000000895531" at bounding box center [365, 34] width 423 height 13
click at [210, 37] on input "89358152000000895531" at bounding box center [365, 34] width 423 height 13
type input "89358152000000894531"
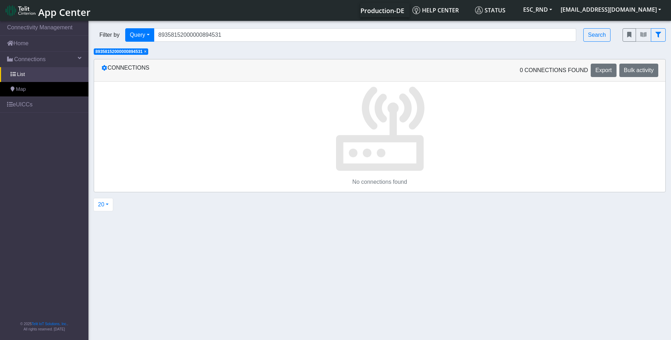
click at [148, 52] on span "× 89358152000000894531" at bounding box center [121, 51] width 55 height 6
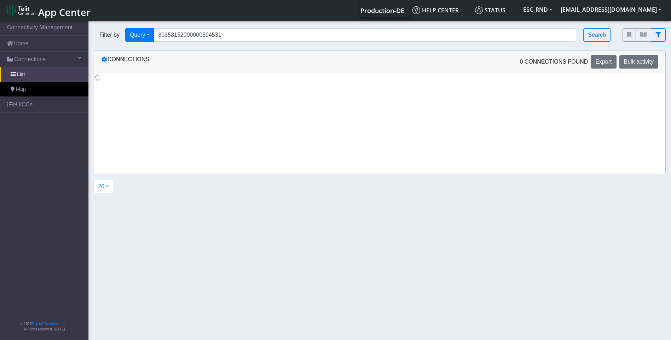
click at [148, 52] on div "Connections 0 Connections found Export Bulk activity" at bounding box center [380, 62] width 572 height 22
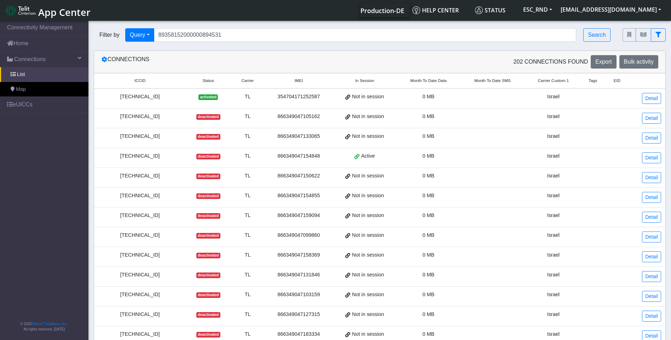
click at [150, 50] on section "Connectivity Management Home Connections List Map eUICCs © 2025 Telit IoT Solut…" at bounding box center [335, 270] width 671 height 502
